Goal: Check status: Check status

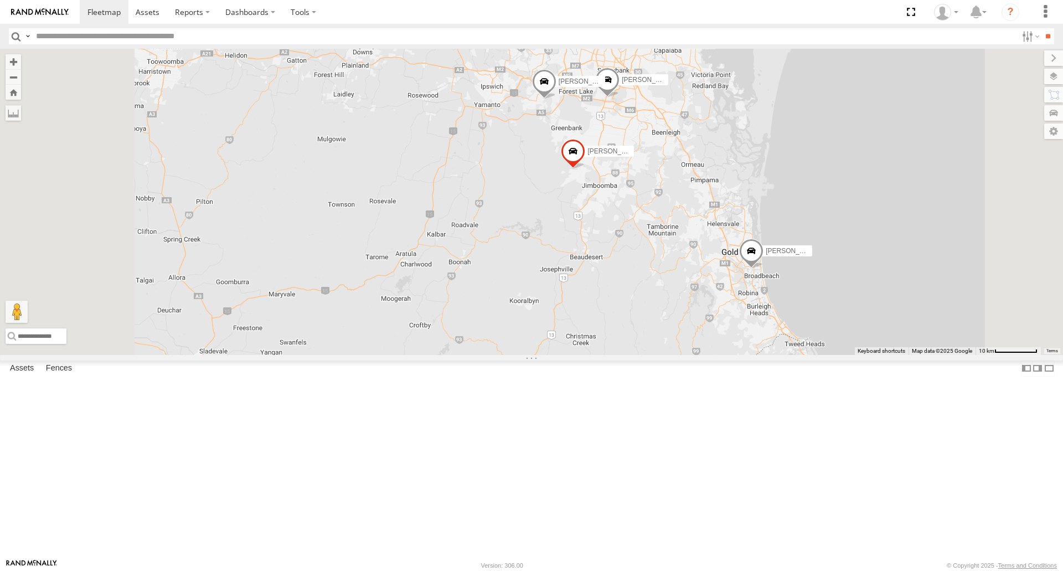
click at [556, 99] on span at bounding box center [544, 84] width 24 height 30
click at [559, 86] on label at bounding box center [548, 83] width 22 height 8
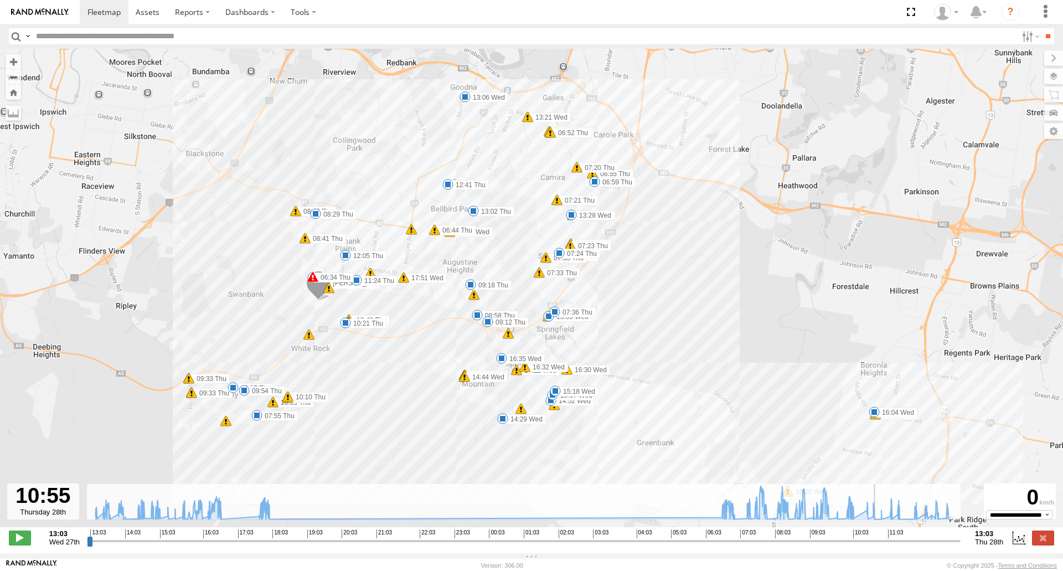
drag, startPoint x: 928, startPoint y: 546, endPoint x: 880, endPoint y: 558, distance: 49.8
click at [880, 546] on input "range" at bounding box center [523, 540] width 873 height 11
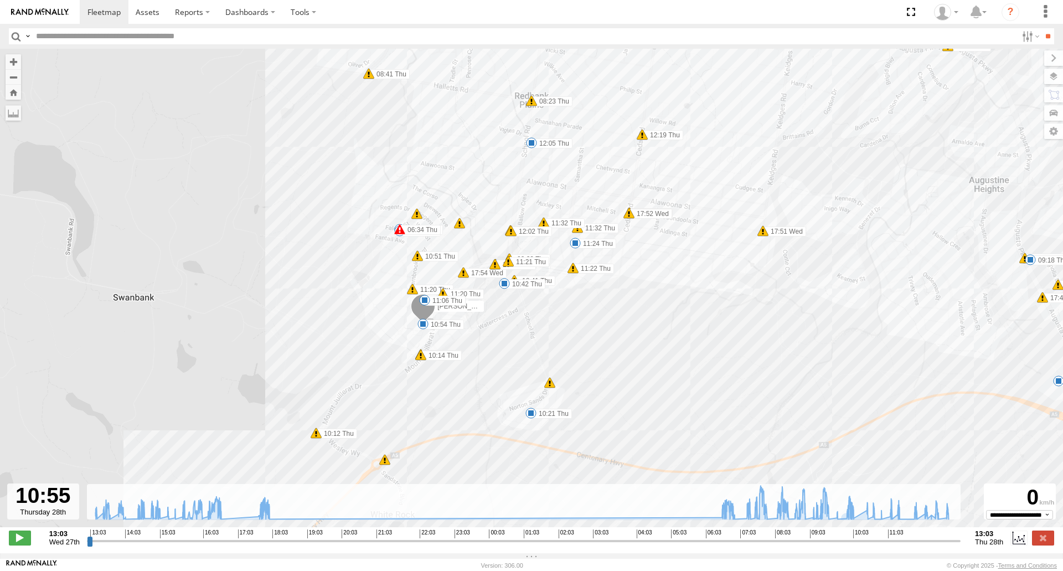
click at [885, 546] on input "range" at bounding box center [523, 540] width 873 height 11
drag, startPoint x: 850, startPoint y: 494, endPoint x: 953, endPoint y: 501, distance: 103.2
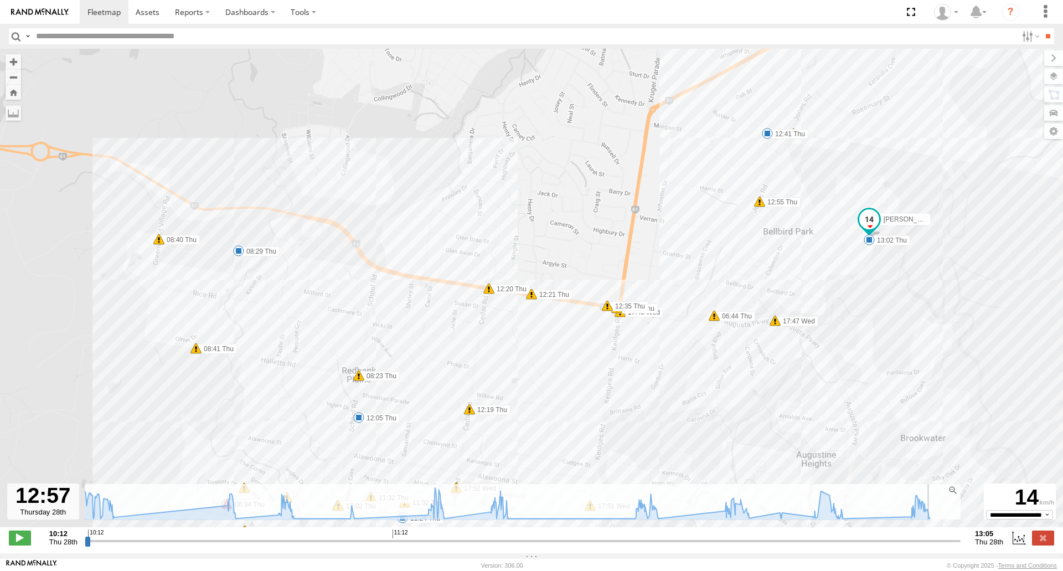
drag, startPoint x: 91, startPoint y: 545, endPoint x: 897, endPoint y: 459, distance: 810.4
click at [918, 541] on input "range" at bounding box center [523, 540] width 876 height 11
click at [1056, 544] on div "**********" at bounding box center [531, 538] width 1063 height 23
click at [1051, 542] on label at bounding box center [1043, 537] width 22 height 14
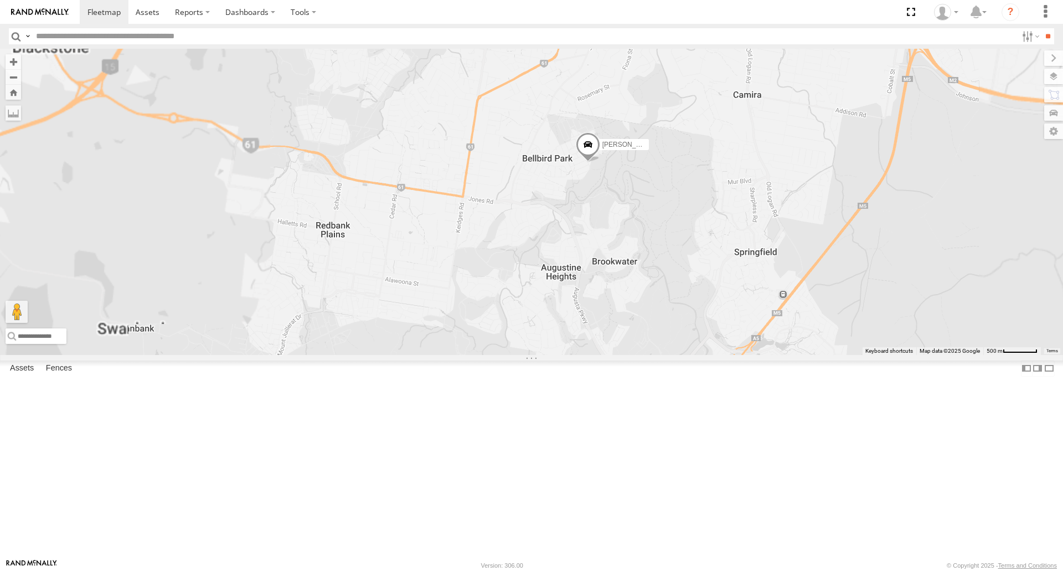
click at [600, 162] on span at bounding box center [588, 147] width 24 height 30
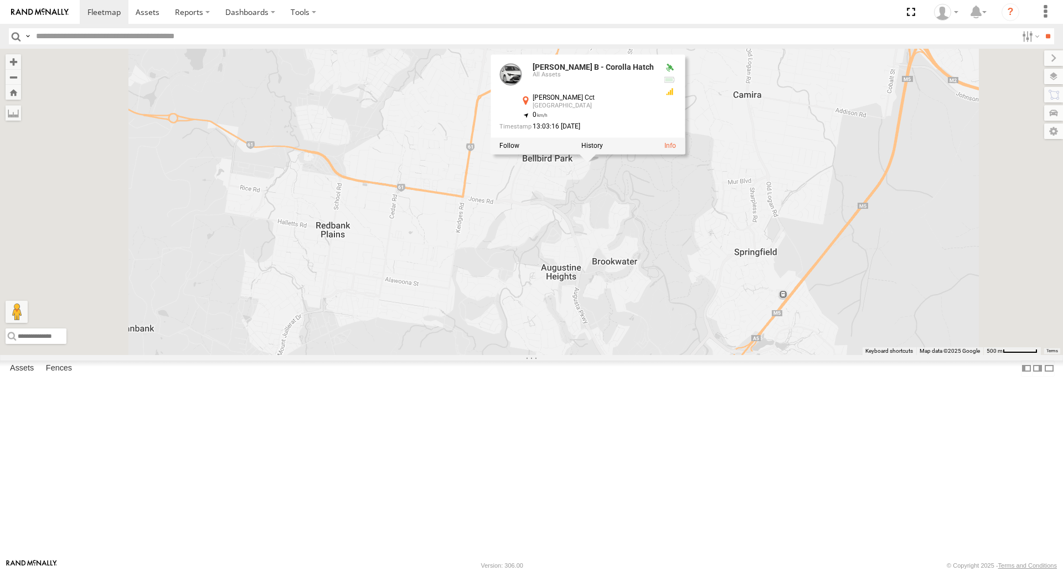
click at [603, 149] on label at bounding box center [592, 146] width 22 height 8
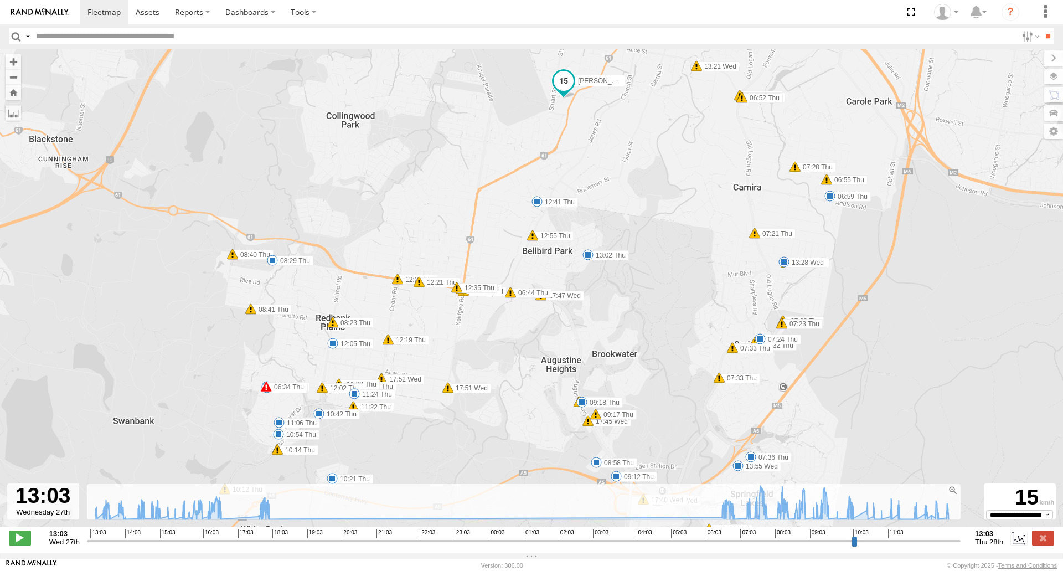
type input "**********"
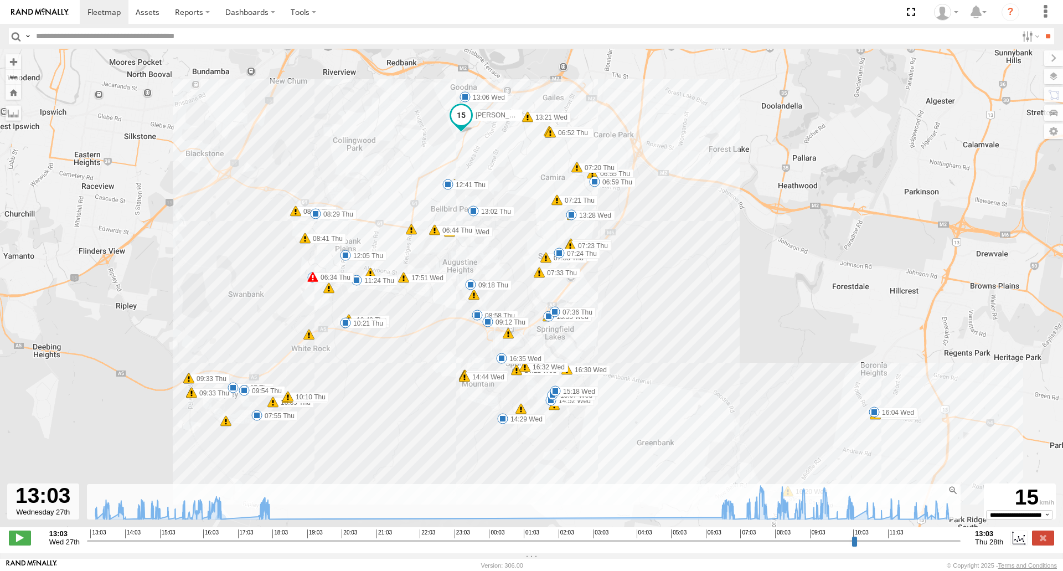
drag, startPoint x: 1050, startPoint y: 549, endPoint x: 970, endPoint y: 558, distance: 80.3
click at [1048, 545] on label at bounding box center [1043, 537] width 22 height 14
